Goal: Information Seeking & Learning: Learn about a topic

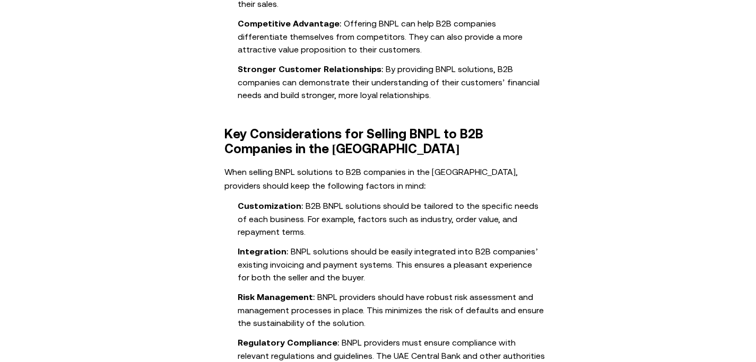
scroll to position [799, 0]
click at [363, 198] on li "Customization : B2B BNPL solutions should be tailored to the specific needs of …" at bounding box center [392, 217] width 308 height 39
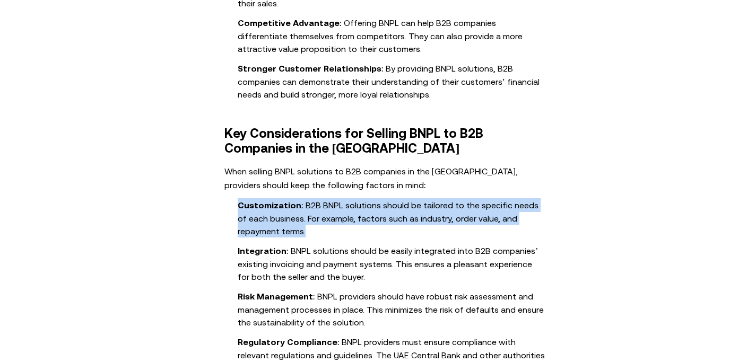
click at [340, 290] on li "Risk Management : BNPL providers should have robust risk assessment and managem…" at bounding box center [392, 309] width 308 height 39
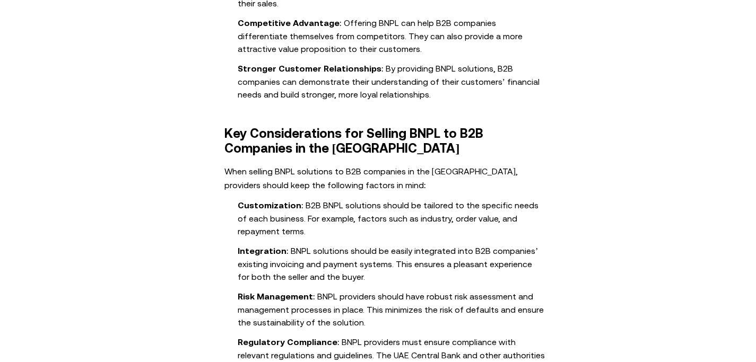
click at [340, 290] on li "Risk Management : BNPL providers should have robust risk assessment and managem…" at bounding box center [392, 309] width 308 height 39
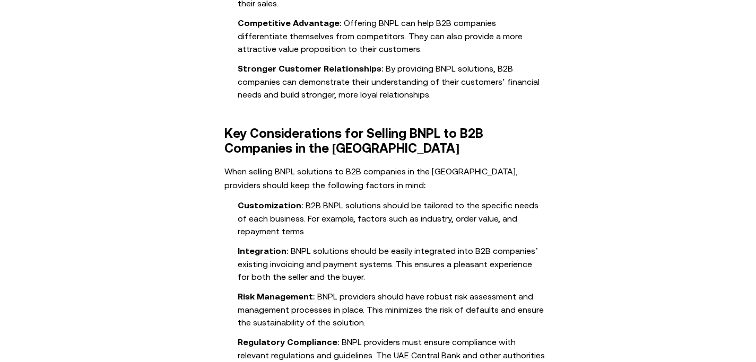
click at [357, 228] on ol "Customization : B2B BNPL solutions should be tailored to the specific needs of …" at bounding box center [378, 309] width 414 height 222
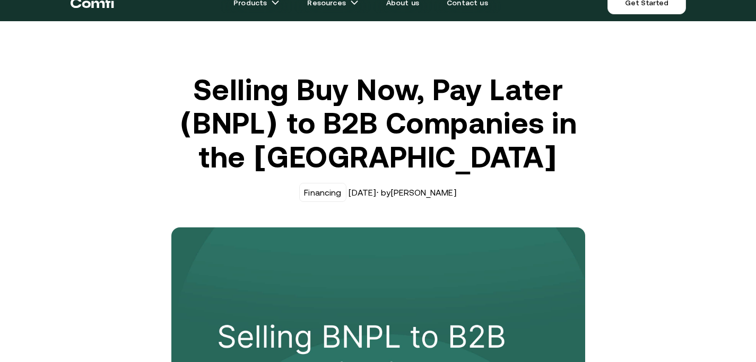
scroll to position [0, 0]
